Goal: Find specific page/section: Find specific page/section

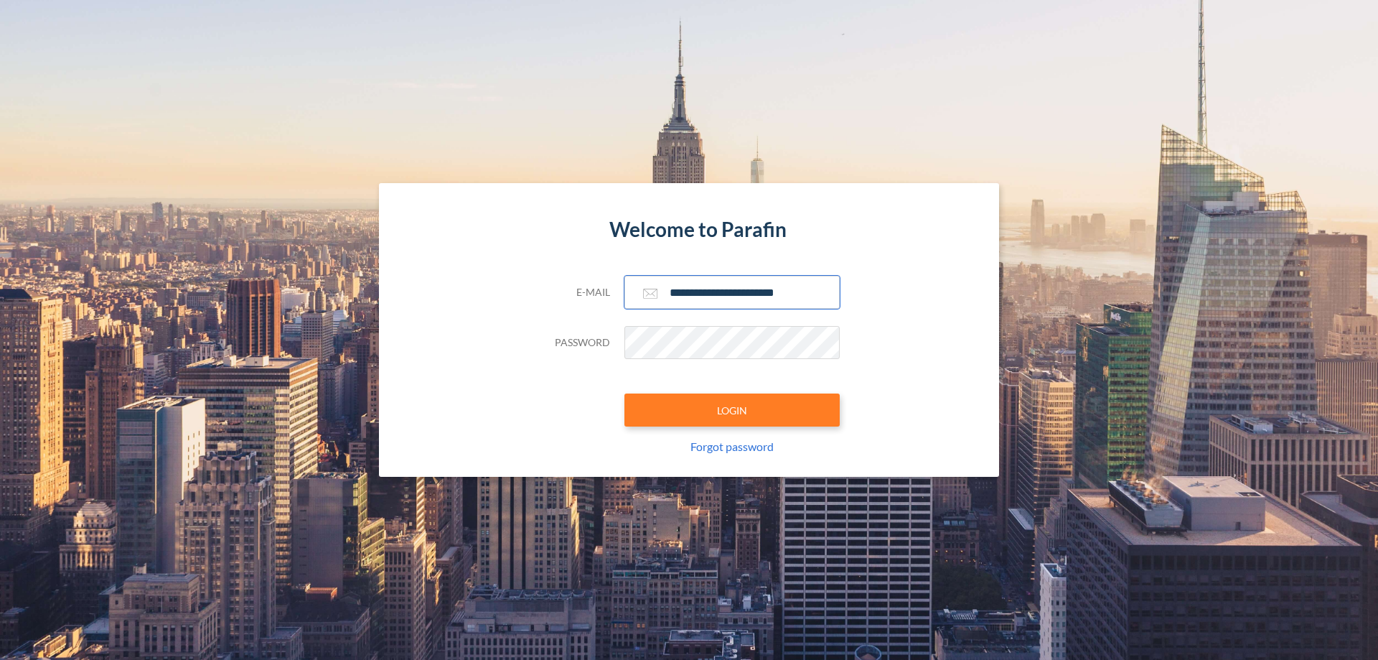
type input "**********"
click at [732, 410] on button "LOGIN" at bounding box center [732, 409] width 215 height 33
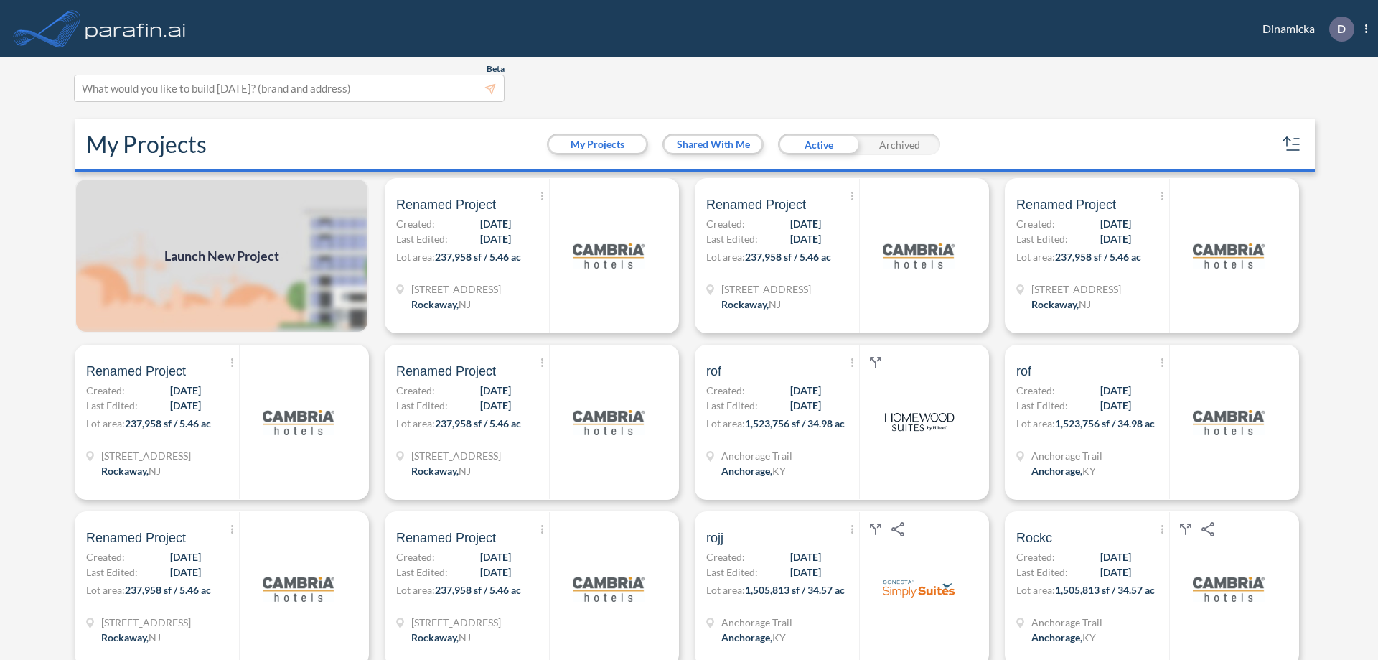
scroll to position [4, 0]
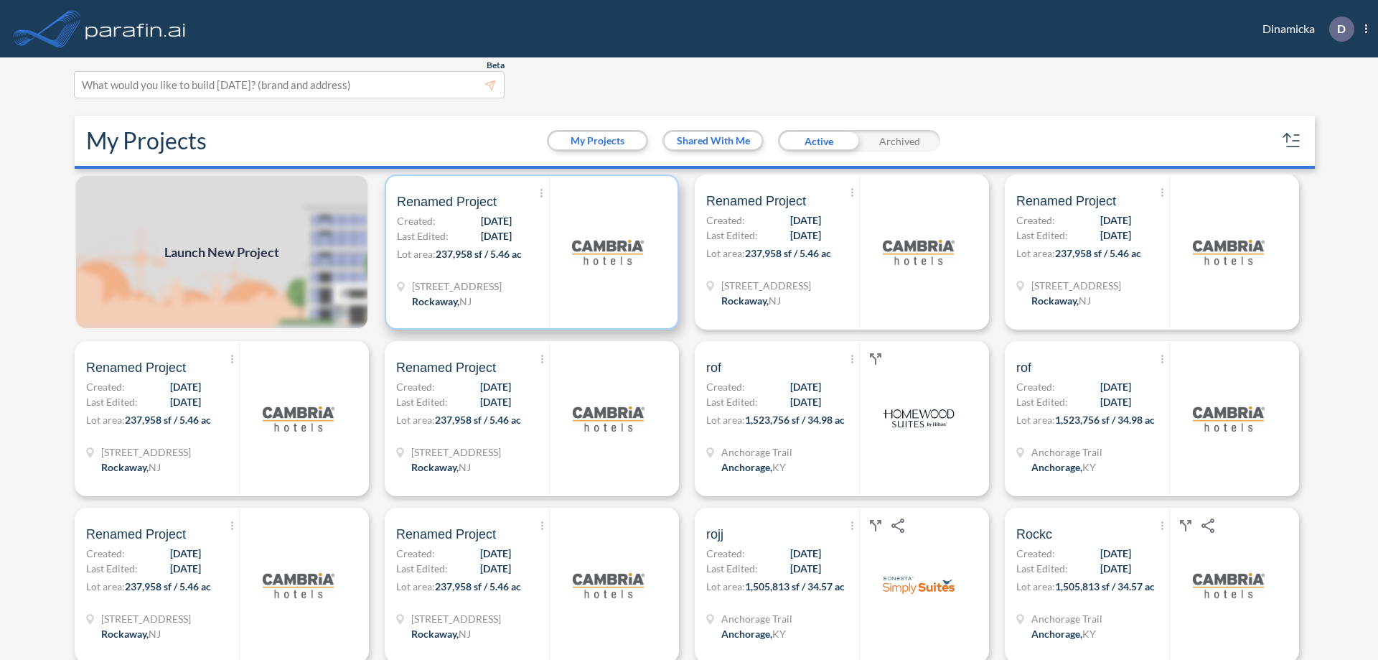
click at [529, 252] on p "Lot area: 237,958 sf / 5.46 ac" at bounding box center [473, 256] width 152 height 21
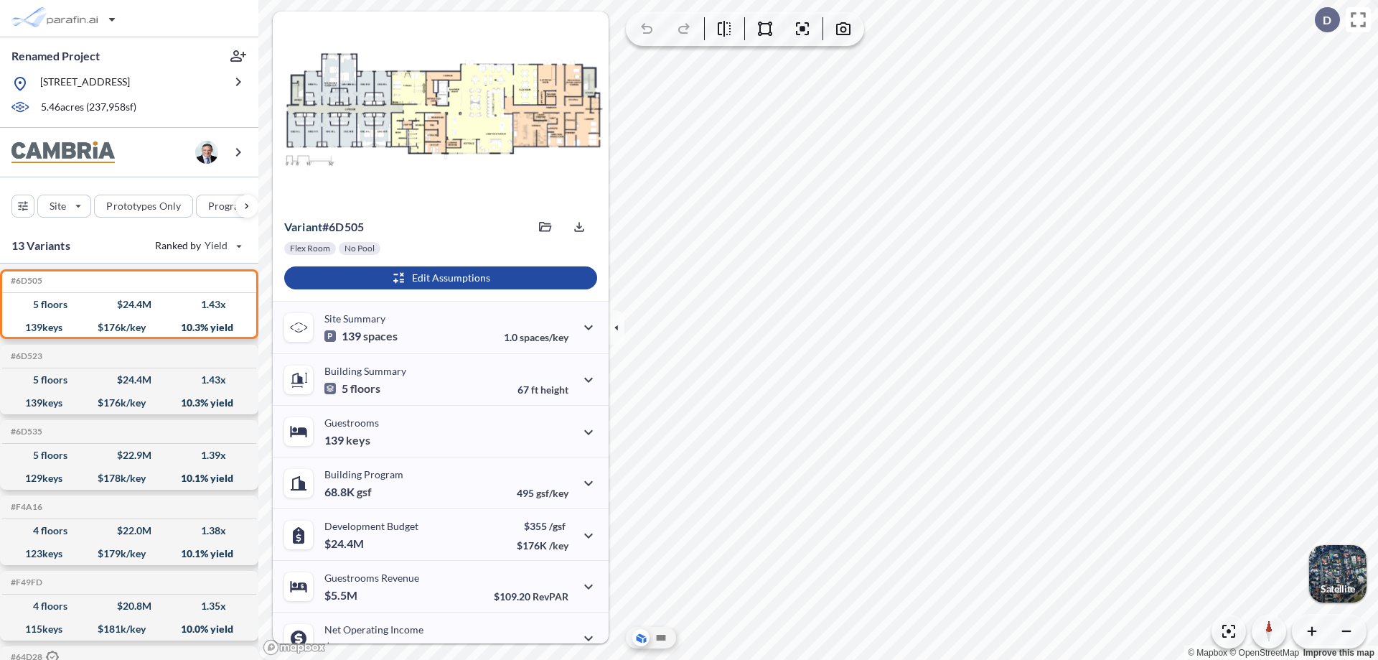
scroll to position [73, 0]
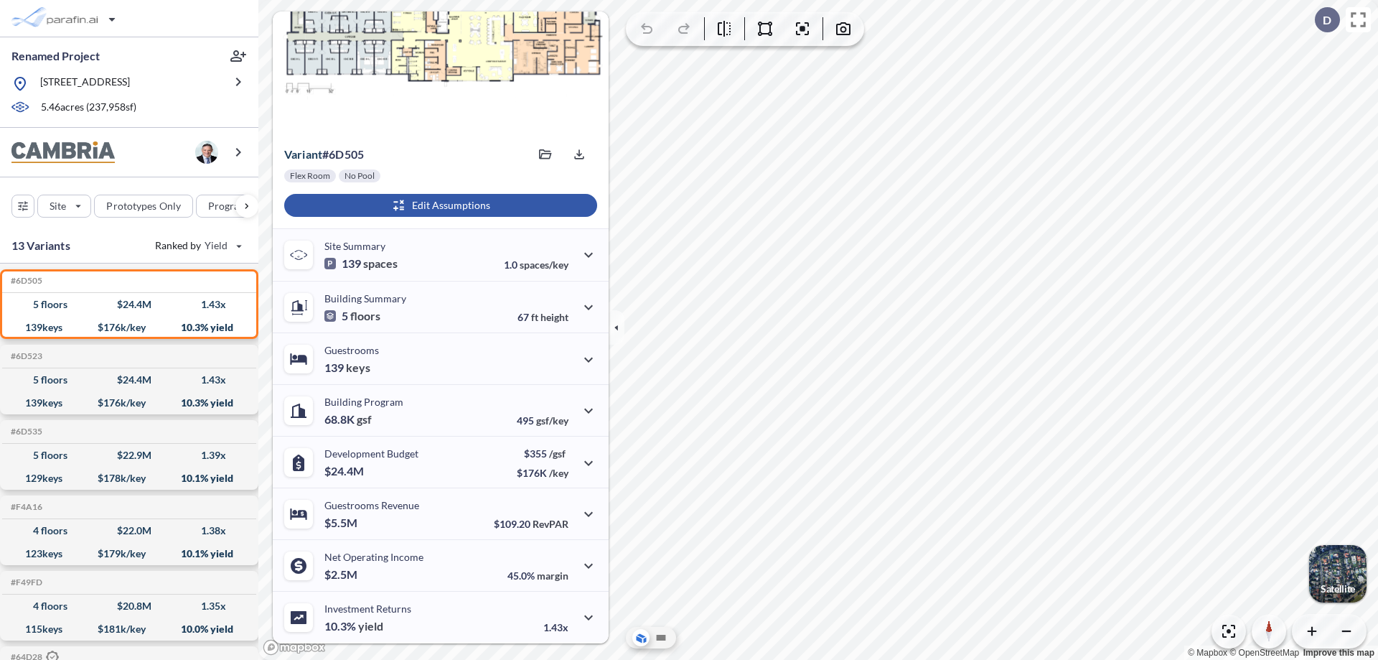
click at [439, 205] on div "button" at bounding box center [440, 205] width 313 height 23
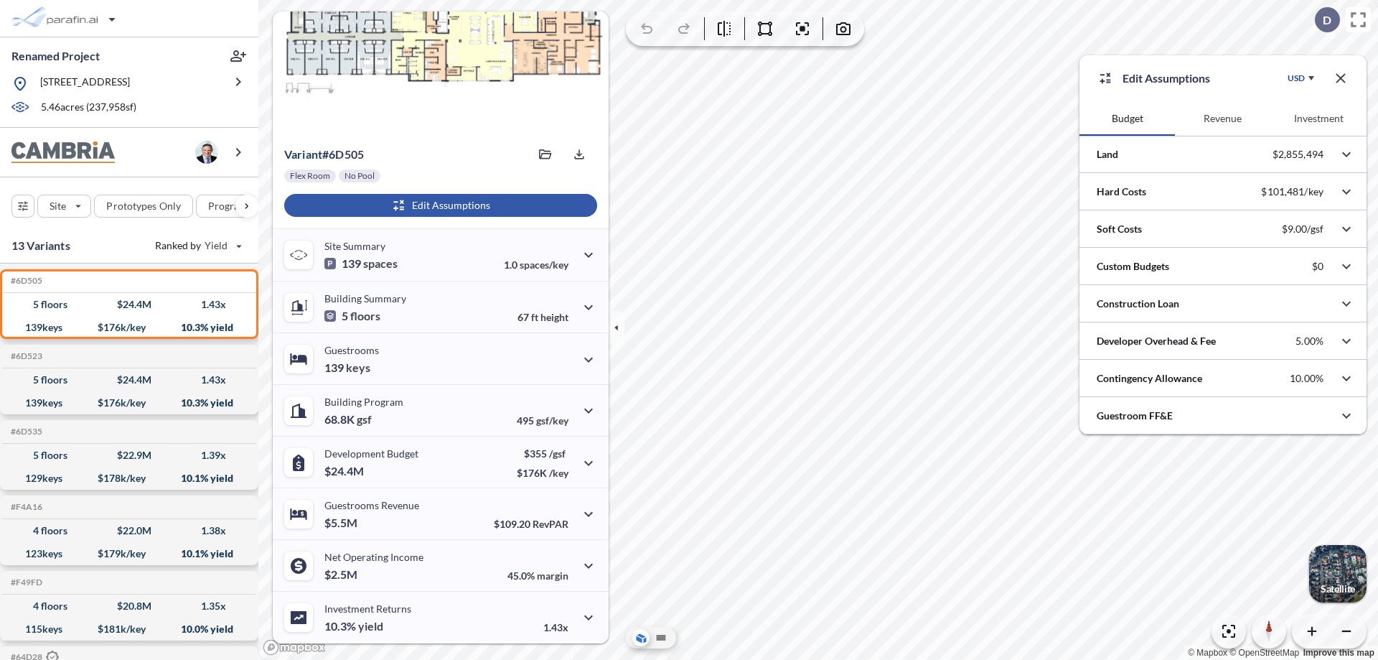
click at [1223, 118] on button "Revenue" at bounding box center [1222, 118] width 95 height 34
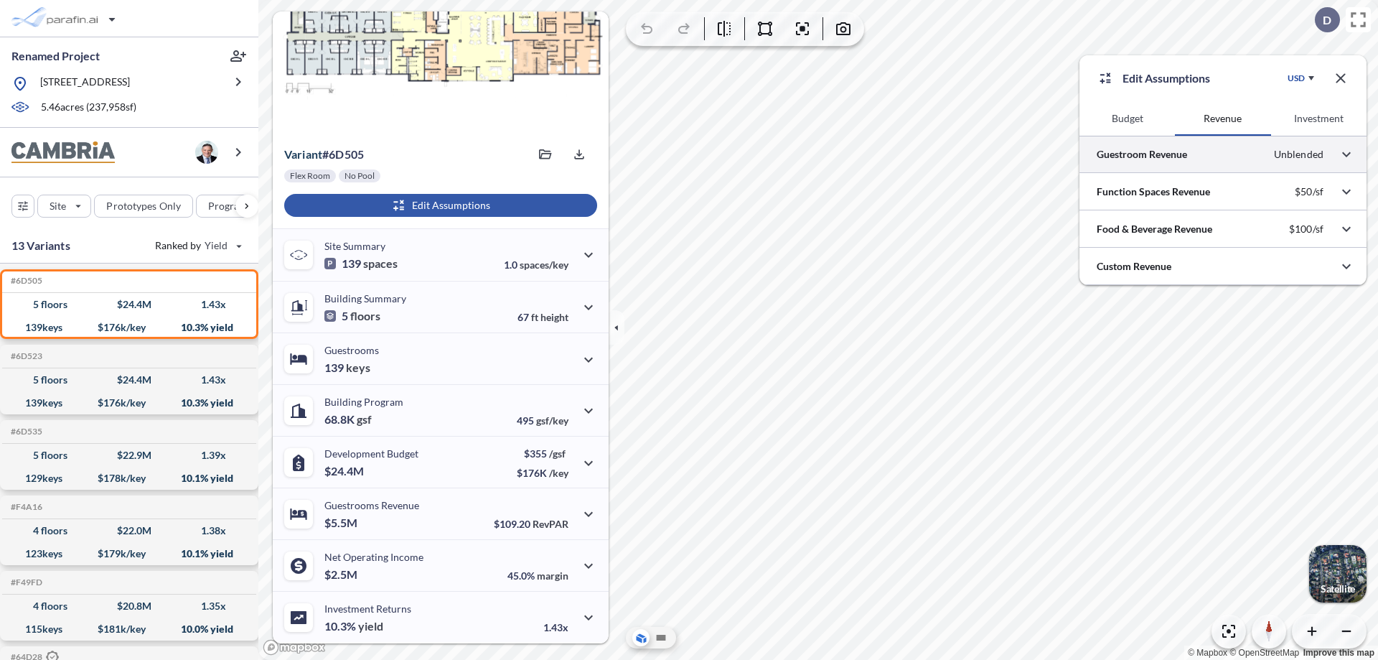
click at [1223, 154] on div at bounding box center [1223, 154] width 287 height 37
